Goal: Task Accomplishment & Management: Complete application form

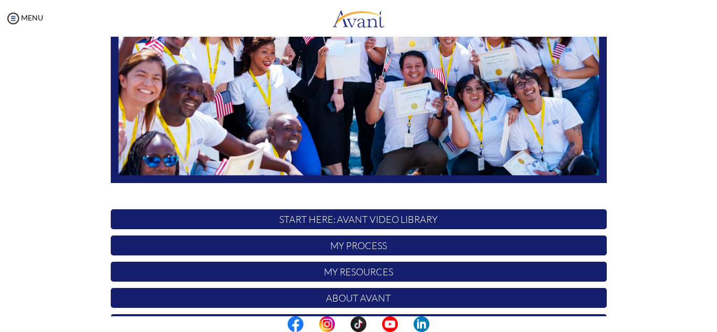
scroll to position [251, 0]
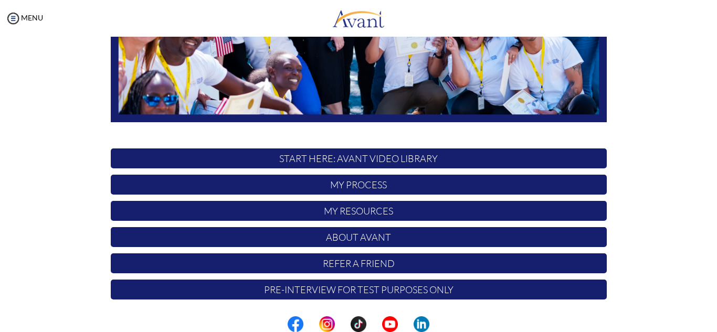
click at [332, 293] on p "Pre-Interview for test purposes only" at bounding box center [359, 290] width 496 height 20
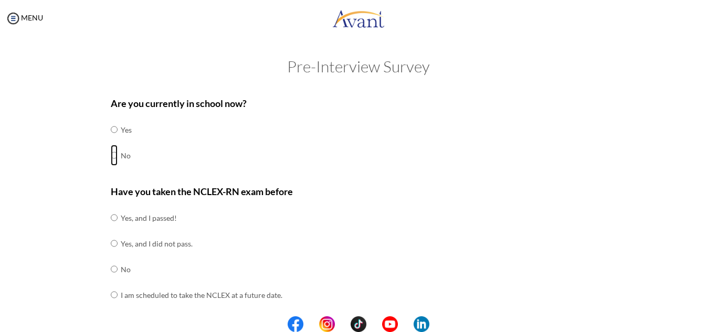
click at [113, 140] on input "radio" at bounding box center [114, 129] width 7 height 21
radio input "true"
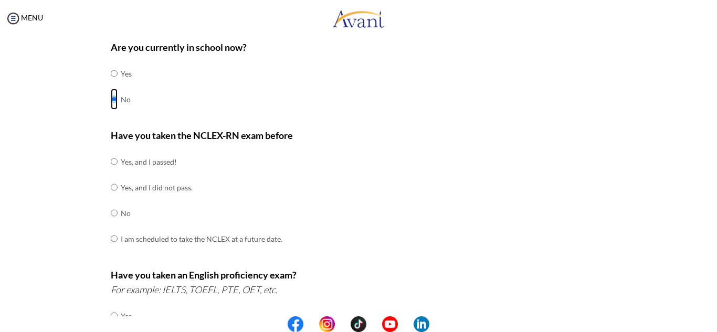
scroll to position [57, 0]
click at [111, 172] on input "radio" at bounding box center [114, 161] width 7 height 21
radio input "true"
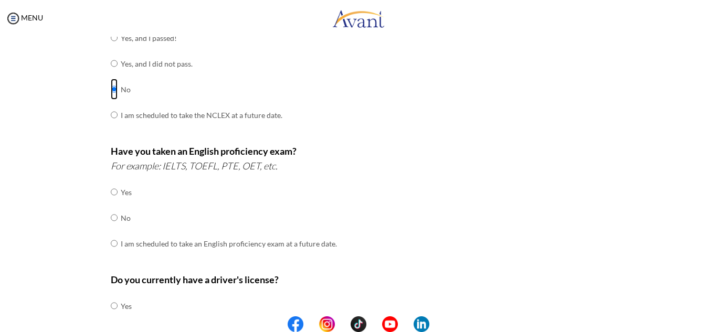
scroll to position [183, 0]
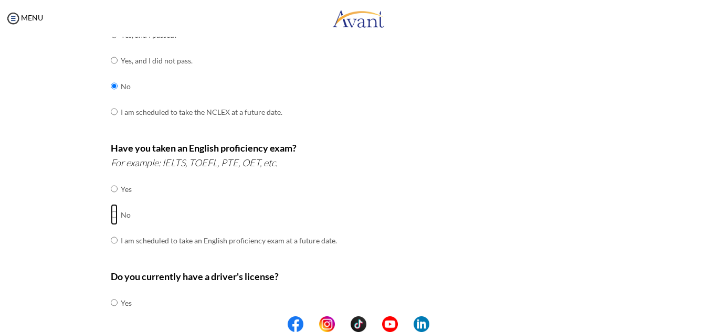
click at [111, 199] on input "radio" at bounding box center [114, 188] width 7 height 21
radio input "true"
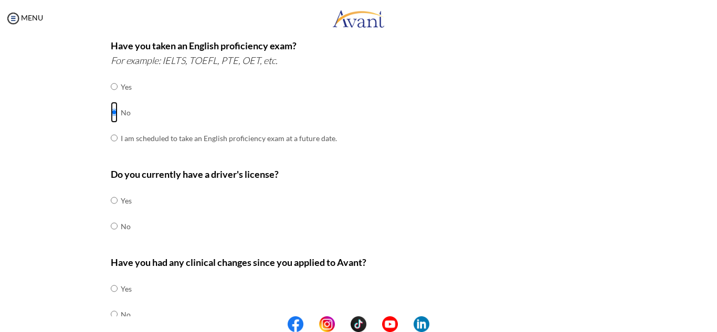
scroll to position [286, 0]
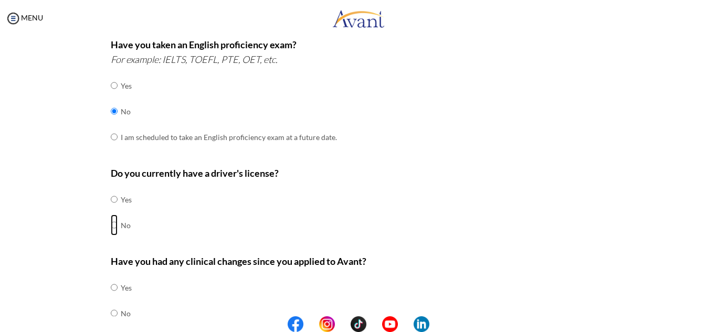
click at [111, 210] on input "radio" at bounding box center [114, 199] width 7 height 21
radio input "true"
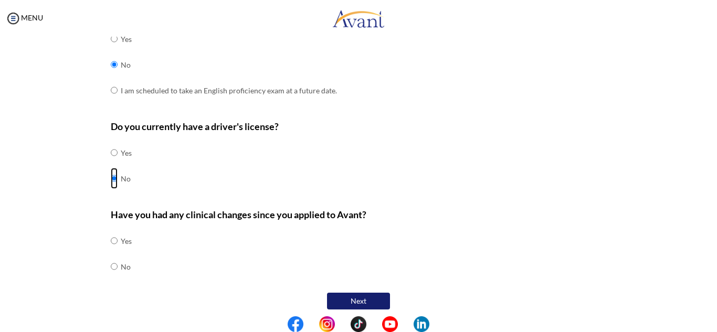
scroll to position [339, 0]
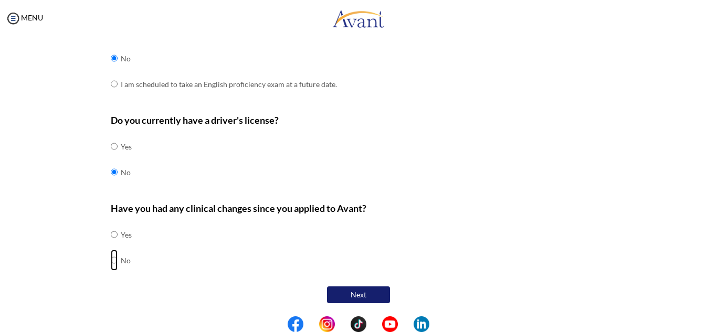
click at [111, 245] on input "radio" at bounding box center [114, 234] width 7 height 21
radio input "true"
click at [343, 287] on button "Next" at bounding box center [358, 294] width 63 height 17
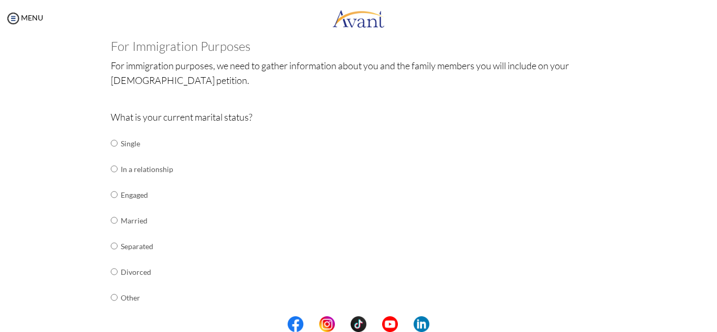
scroll to position [62, 0]
click at [111, 153] on input "radio" at bounding box center [114, 142] width 7 height 21
radio input "true"
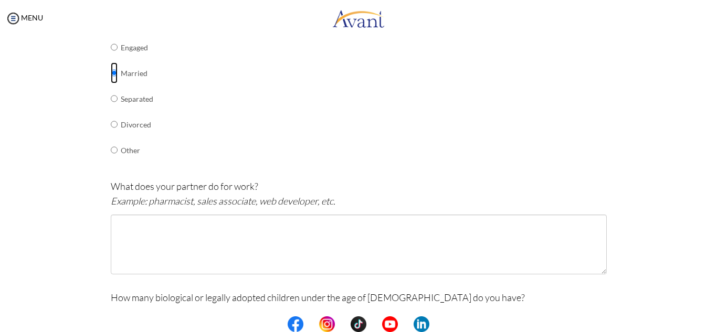
scroll to position [211, 0]
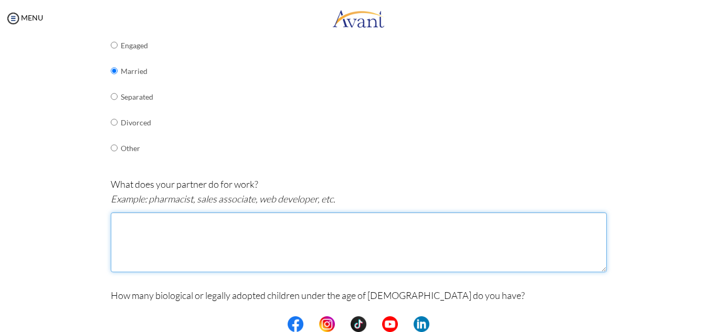
click at [156, 228] on textarea at bounding box center [359, 242] width 496 height 60
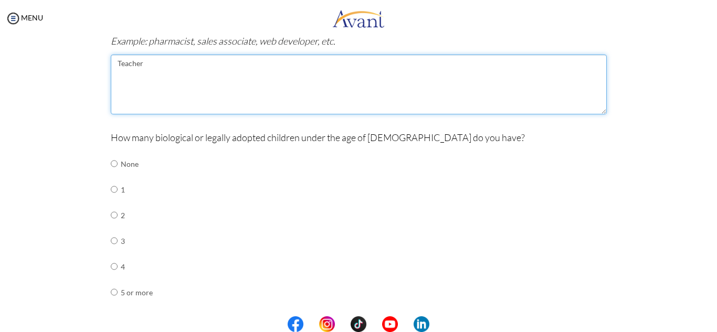
scroll to position [372, 0]
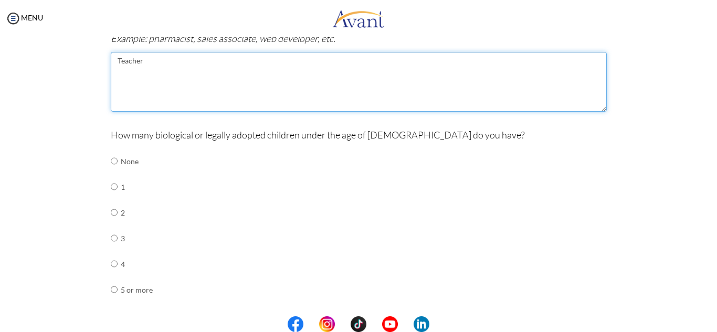
type textarea "Teacher"
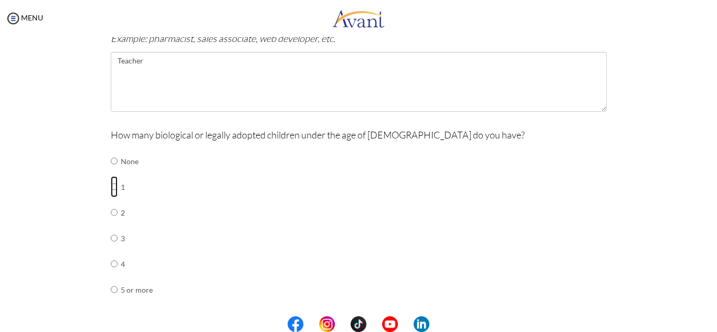
click at [111, 172] on input "radio" at bounding box center [114, 161] width 7 height 21
radio input "true"
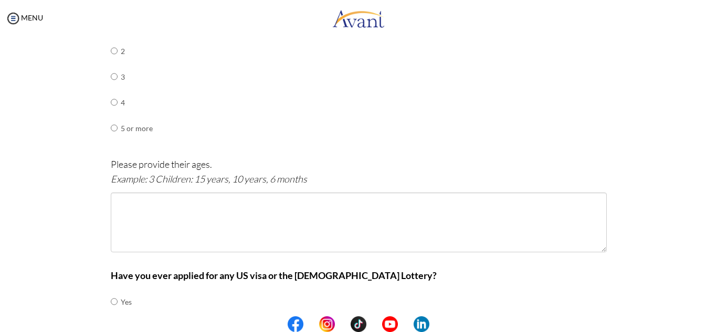
scroll to position [535, 0]
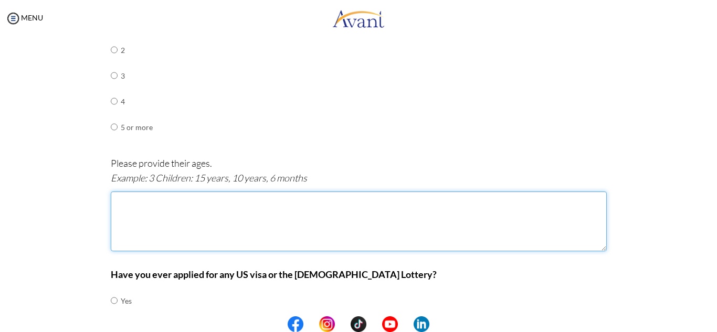
click at [134, 201] on textarea at bounding box center [359, 222] width 496 height 60
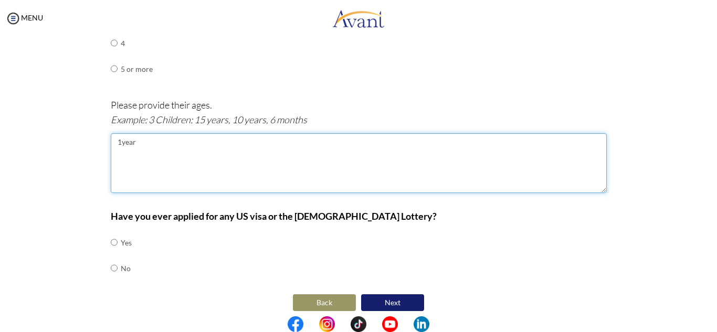
scroll to position [601, 0]
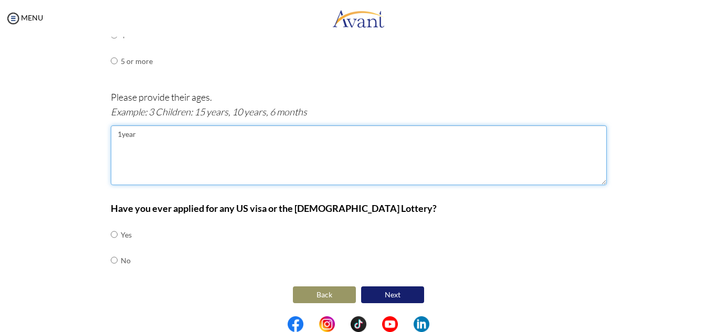
type textarea "1year"
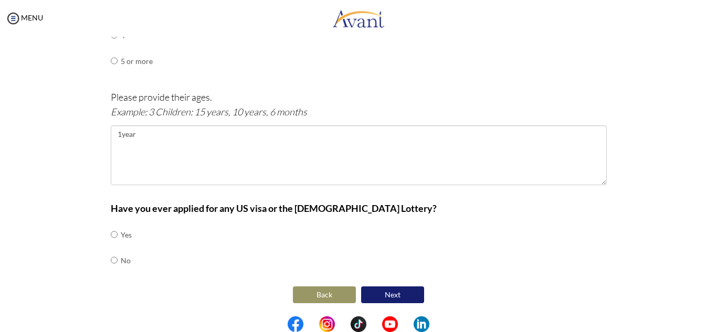
click at [121, 237] on td "Yes" at bounding box center [126, 235] width 11 height 26
click at [111, 235] on input "radio" at bounding box center [114, 234] width 7 height 21
radio input "true"
click at [402, 295] on button "Next" at bounding box center [392, 294] width 63 height 17
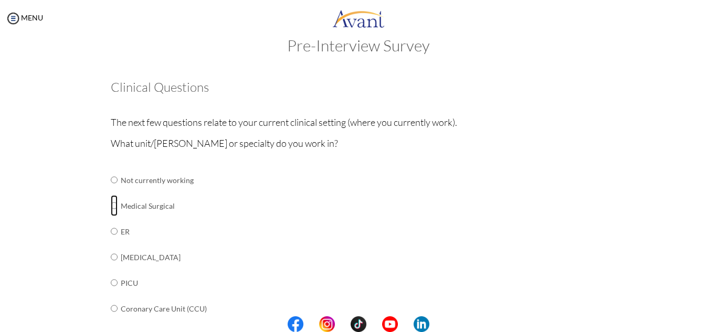
click at [111, 190] on input "radio" at bounding box center [114, 179] width 7 height 21
radio input "true"
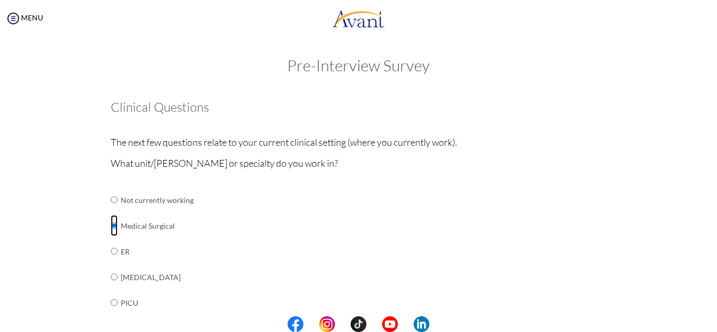
scroll to position [0, 0]
click at [113, 211] on input "radio" at bounding box center [114, 200] width 7 height 21
radio input "true"
click at [111, 211] on input "radio" at bounding box center [114, 200] width 7 height 21
radio input "true"
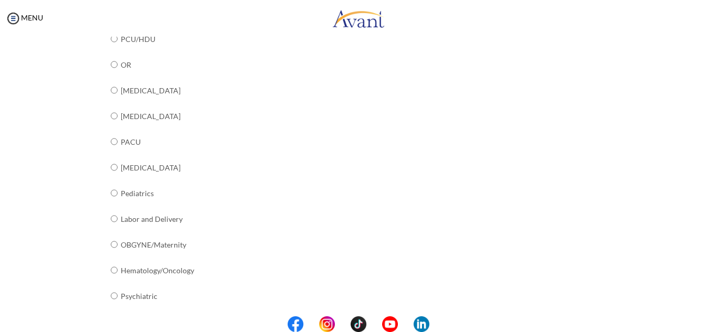
scroll to position [429, 0]
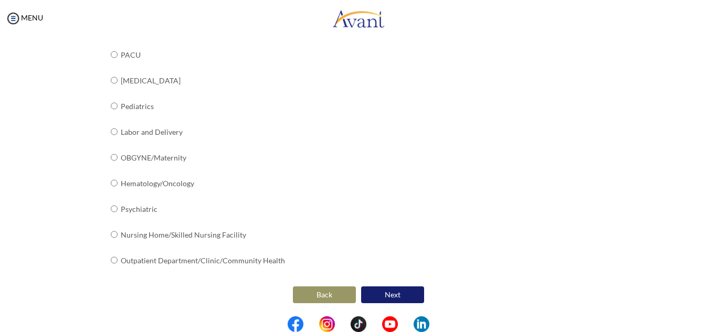
click at [397, 292] on button "Next" at bounding box center [392, 294] width 63 height 17
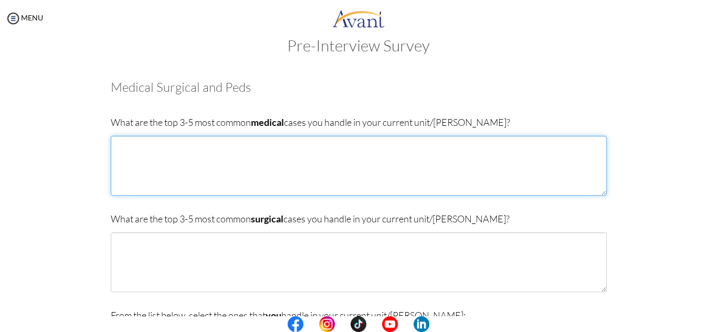
click at [142, 141] on textarea at bounding box center [359, 166] width 496 height 60
click at [131, 178] on textarea "1. Pneumonia 2. Asthma 3. Heart Failure 4. hypertention" at bounding box center [359, 166] width 496 height 60
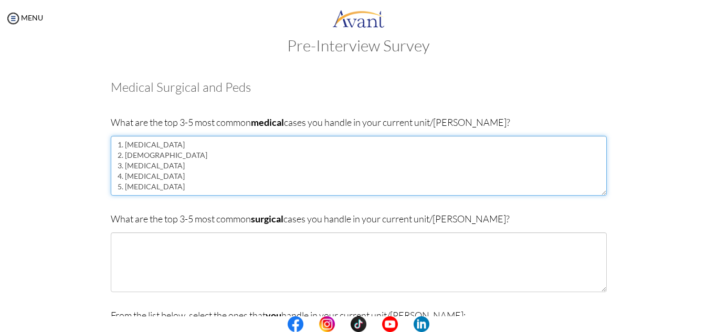
click at [242, 188] on textarea "1. Pneumonia 2. Asthma 3. Heart Failure 4. hypertension 5. Diabetes" at bounding box center [359, 166] width 496 height 60
type textarea "1. Pneumonia 2. Asthma 3. Heart Failure 4. hypertension 5. Diabetes"
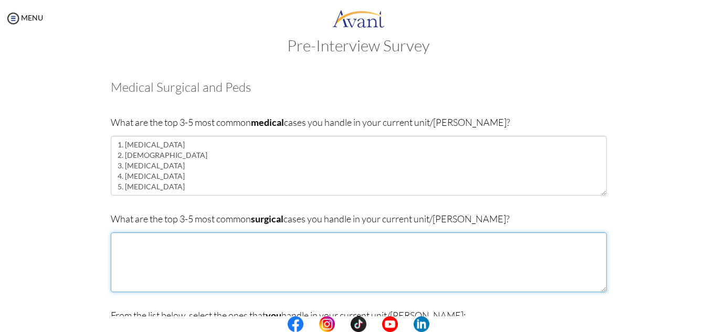
click at [115, 236] on textarea at bounding box center [359, 262] width 496 height 60
type textarea "1. Burns 2. haemorroids 3. Appendicitis 4."
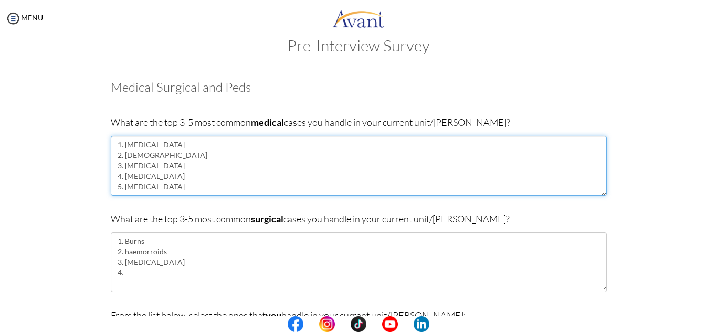
click at [155, 189] on textarea "1. Pneumonia 2. Asthma 3. Heart Failure 4. hypertension 5. Diabetes" at bounding box center [359, 166] width 496 height 60
type textarea "1. Pneumonia 2. Asthma 3. Heart Failure 4. hypertension 5. Diabetes"
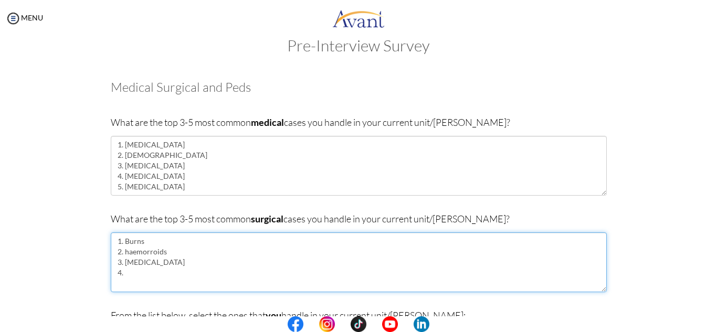
click at [127, 273] on textarea "1. Burns 2. haemorroids 3. Appendicitis 4." at bounding box center [359, 262] width 496 height 60
click at [141, 251] on textarea "1. Burns 2. haemorroids 3. Appendicitis 4. Hernia 5. Cellulitis" at bounding box center [359, 262] width 496 height 60
type textarea "1. Burns 2. hemorrhoids 3. Appendicitis 4. Hernia 5. Cellulitis"
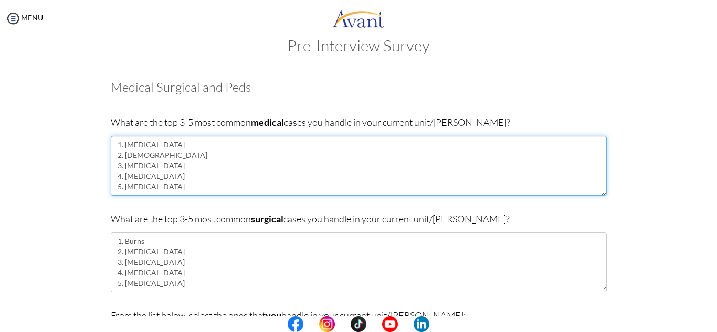
click at [166, 165] on textarea "1. Pneumonia 2. Asthma 3. Heart Failure 4. hypertension 5. Diabetes" at bounding box center [359, 166] width 496 height 60
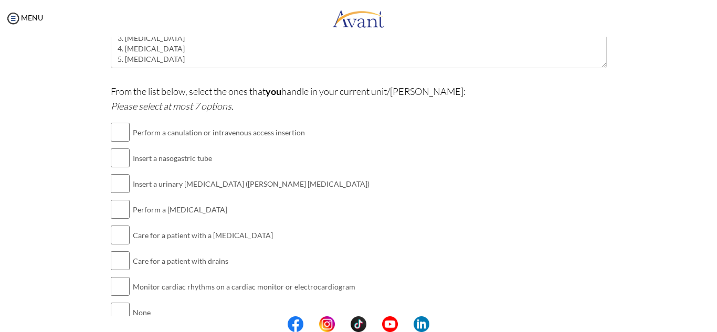
scroll to position [246, 0]
click at [117, 130] on input "checkbox" at bounding box center [120, 131] width 19 height 21
checkbox input "true"
click at [116, 166] on input "checkbox" at bounding box center [120, 157] width 19 height 21
checkbox input "true"
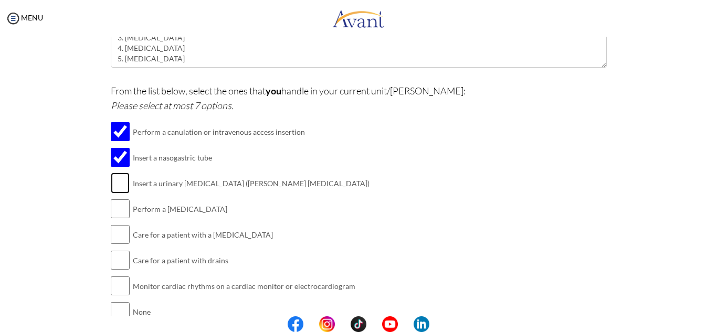
click at [117, 181] on input "checkbox" at bounding box center [120, 183] width 19 height 21
checkbox input "true"
click at [120, 206] on input "checkbox" at bounding box center [120, 208] width 19 height 21
checkbox input "true"
click at [118, 242] on input "checkbox" at bounding box center [120, 234] width 19 height 21
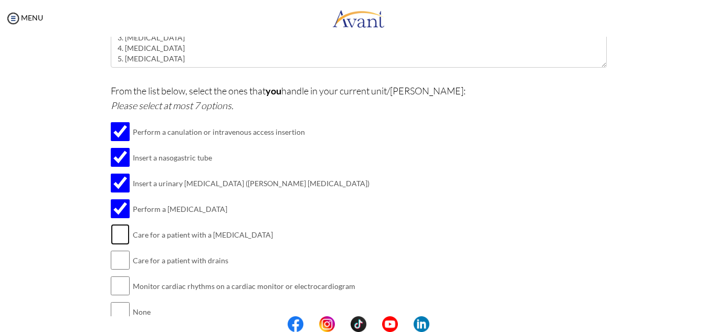
checkbox input "true"
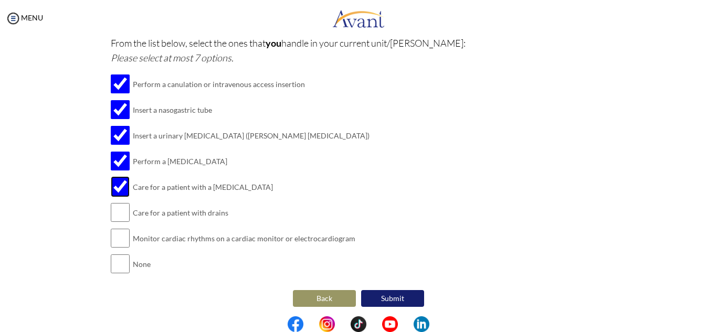
scroll to position [297, 0]
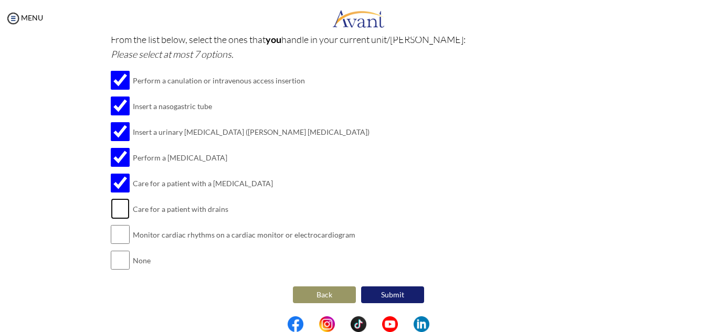
click at [115, 210] on input "checkbox" at bounding box center [120, 208] width 19 height 21
checkbox input "true"
click at [397, 295] on button "Submit" at bounding box center [392, 294] width 63 height 17
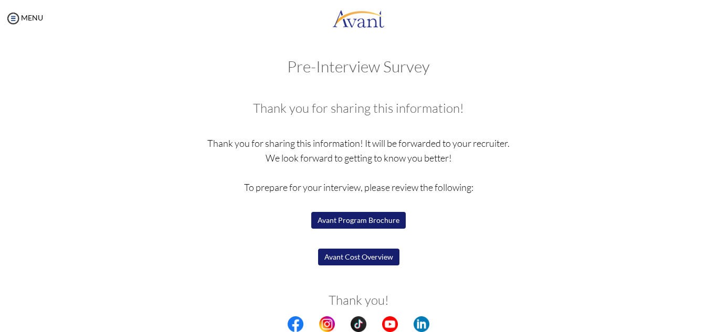
scroll to position [39, 0]
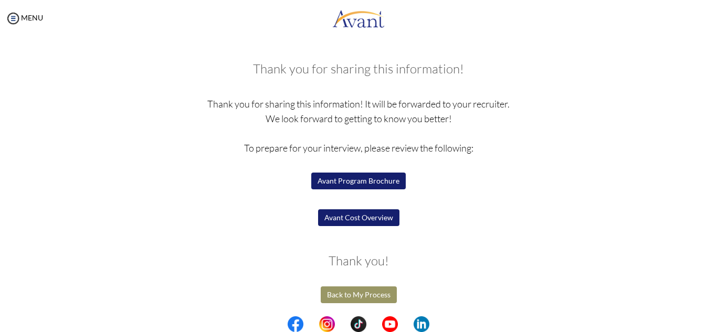
click at [357, 291] on button "Back to My Process" at bounding box center [359, 294] width 76 height 17
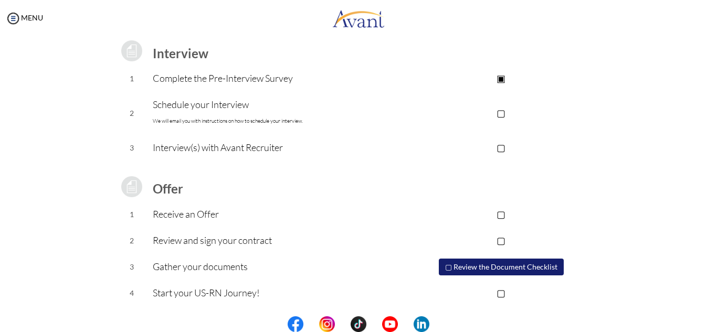
scroll to position [0, 0]
